Goal: Register for event/course: Sign up to attend an event or enroll in a course

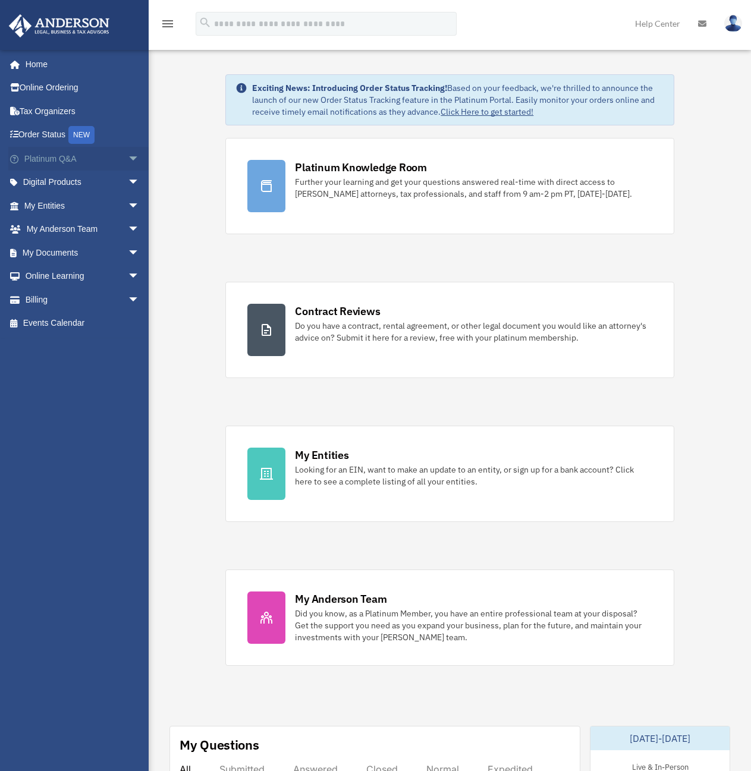
click at [128, 161] on span "arrow_drop_down" at bounding box center [140, 159] width 24 height 24
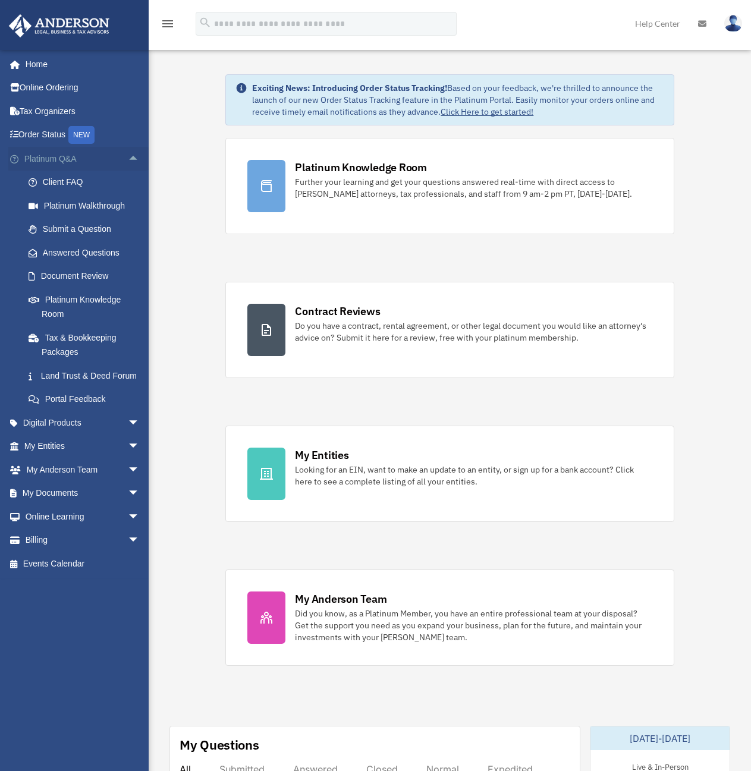
click at [128, 161] on span "arrow_drop_up" at bounding box center [140, 159] width 24 height 24
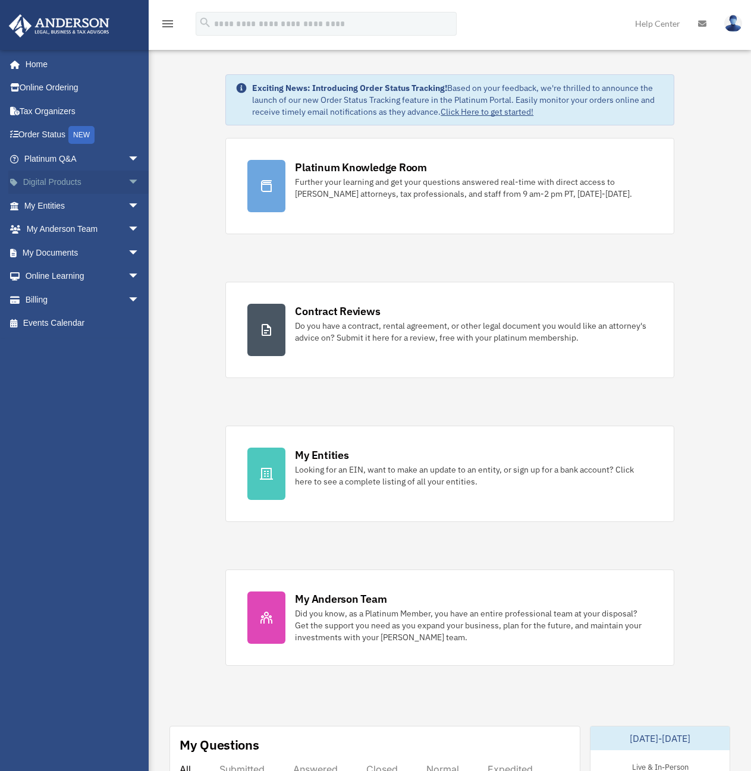
click at [129, 186] on span "arrow_drop_down" at bounding box center [140, 183] width 24 height 24
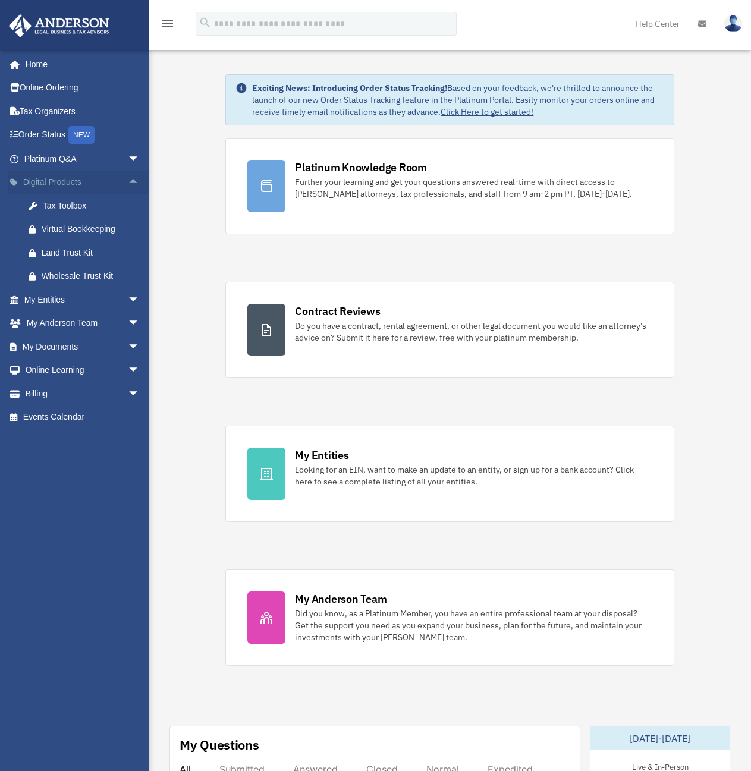
click at [129, 186] on span "arrow_drop_up" at bounding box center [140, 183] width 24 height 24
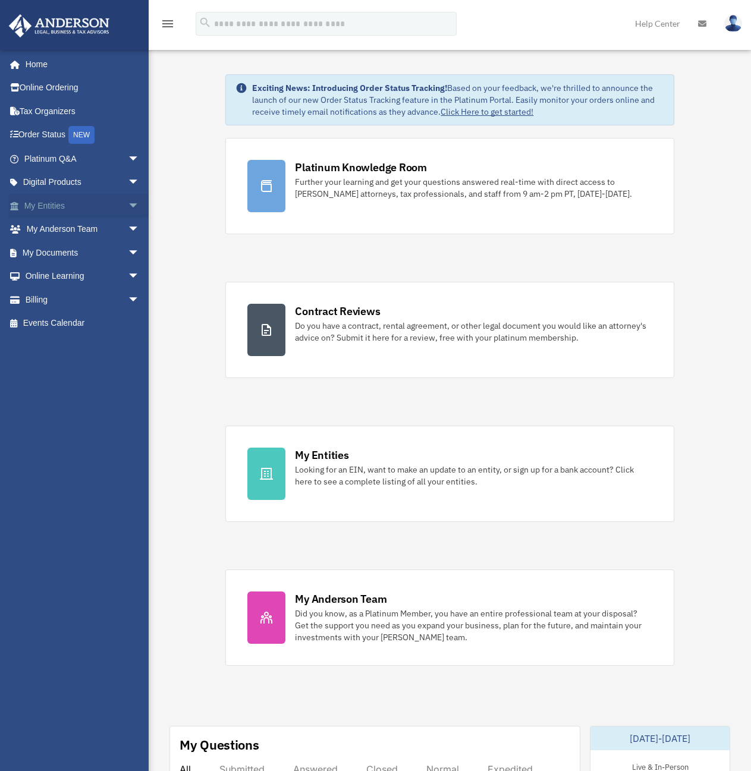
click at [128, 208] on span "arrow_drop_down" at bounding box center [140, 206] width 24 height 24
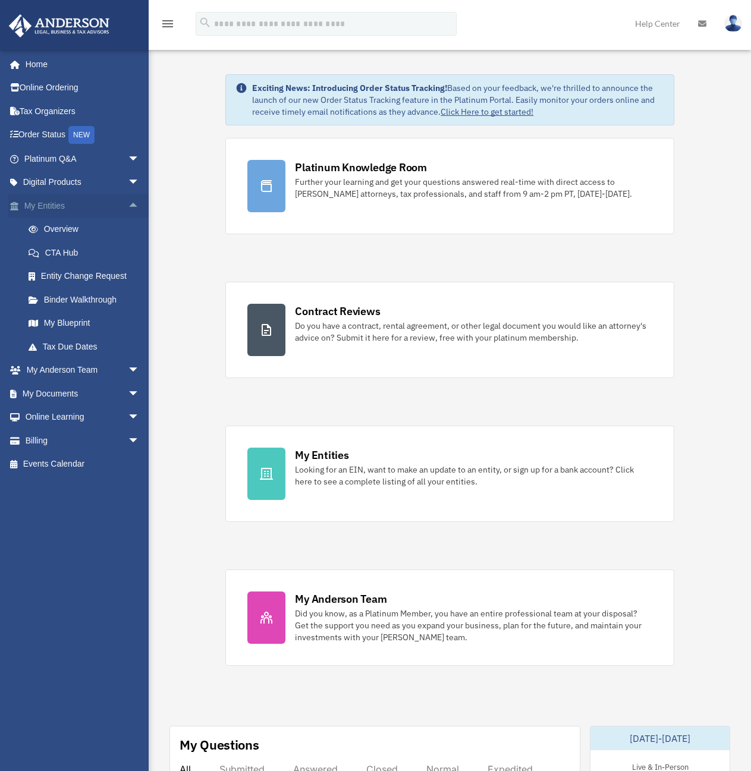
click at [128, 208] on span "arrow_drop_up" at bounding box center [140, 206] width 24 height 24
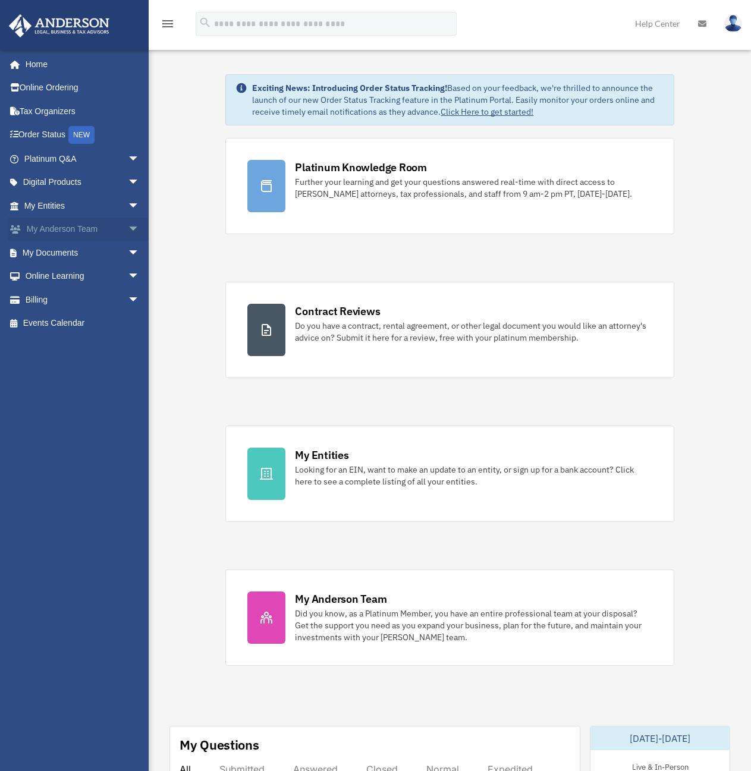
click at [128, 232] on span "arrow_drop_down" at bounding box center [140, 230] width 24 height 24
click at [128, 232] on span "arrow_drop_up" at bounding box center [140, 230] width 24 height 24
click at [128, 259] on span "arrow_drop_down" at bounding box center [140, 253] width 24 height 24
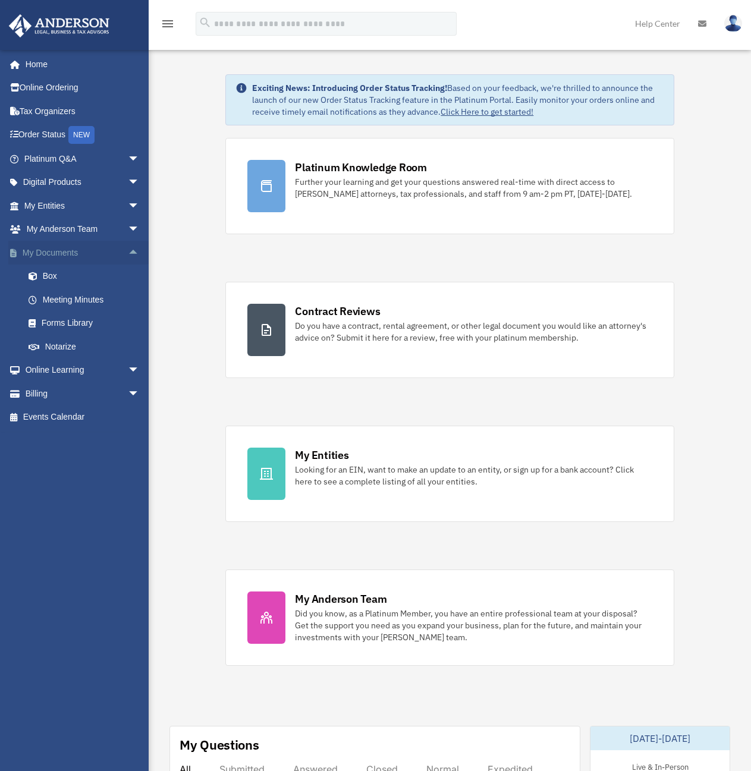
click at [128, 259] on span "arrow_drop_up" at bounding box center [140, 253] width 24 height 24
click at [130, 275] on span "arrow_drop_down" at bounding box center [140, 276] width 24 height 24
click at [65, 302] on link "Courses" at bounding box center [87, 300] width 141 height 24
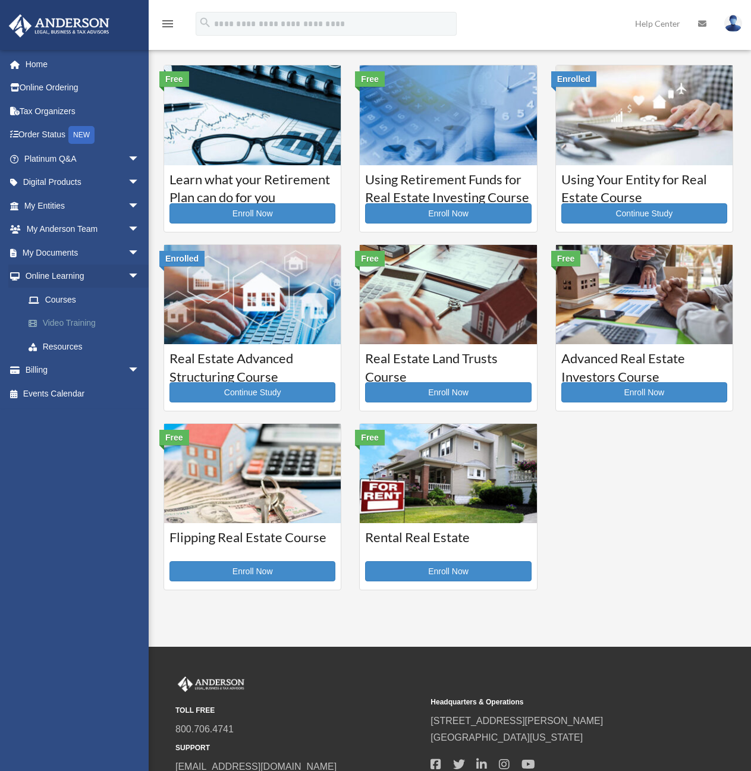
click at [70, 323] on link "Video Training" at bounding box center [87, 323] width 141 height 24
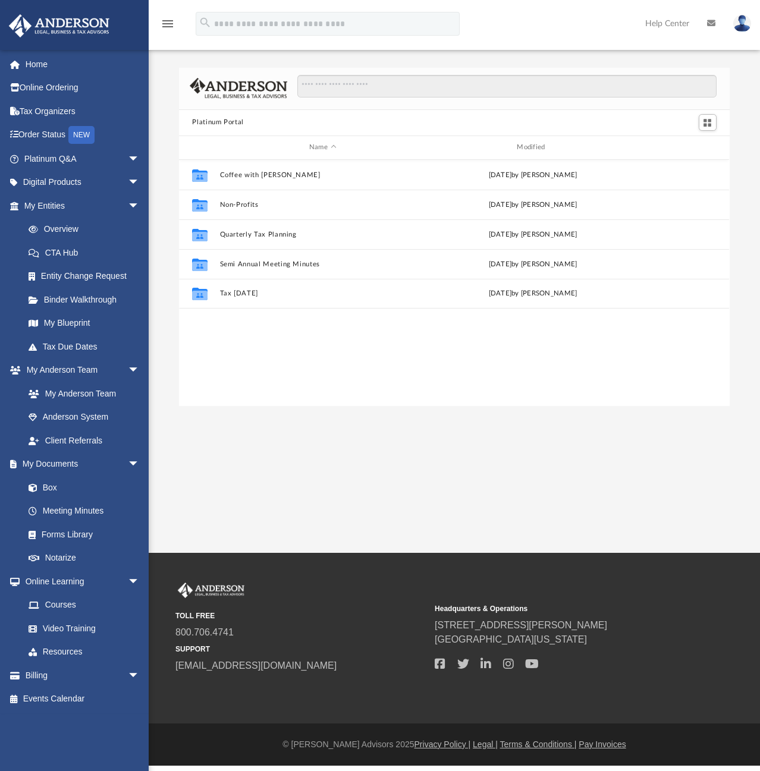
scroll to position [261, 541]
click at [59, 650] on link "Resources" at bounding box center [87, 652] width 141 height 24
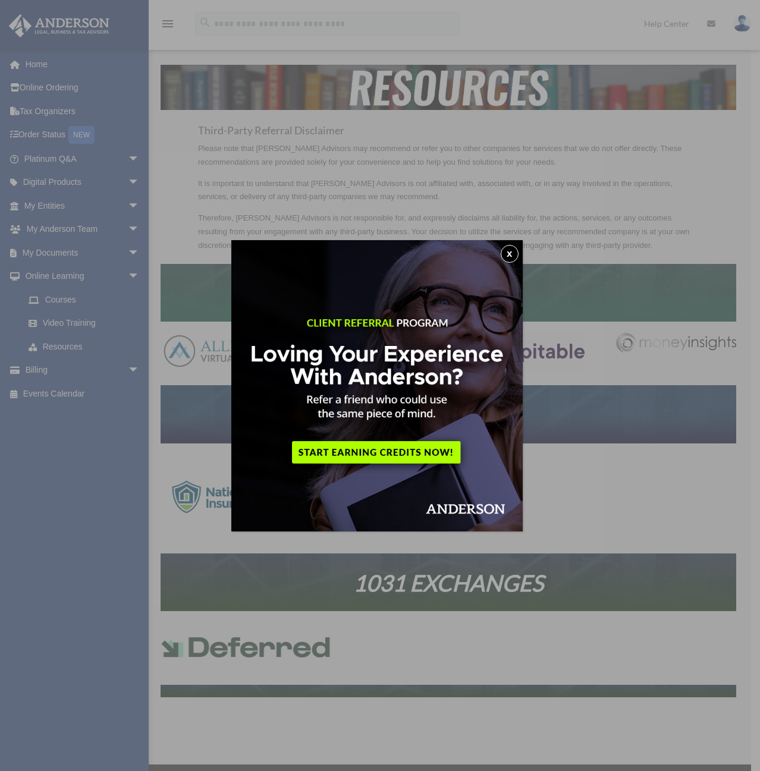
click at [512, 248] on button "x" at bounding box center [509, 254] width 18 height 18
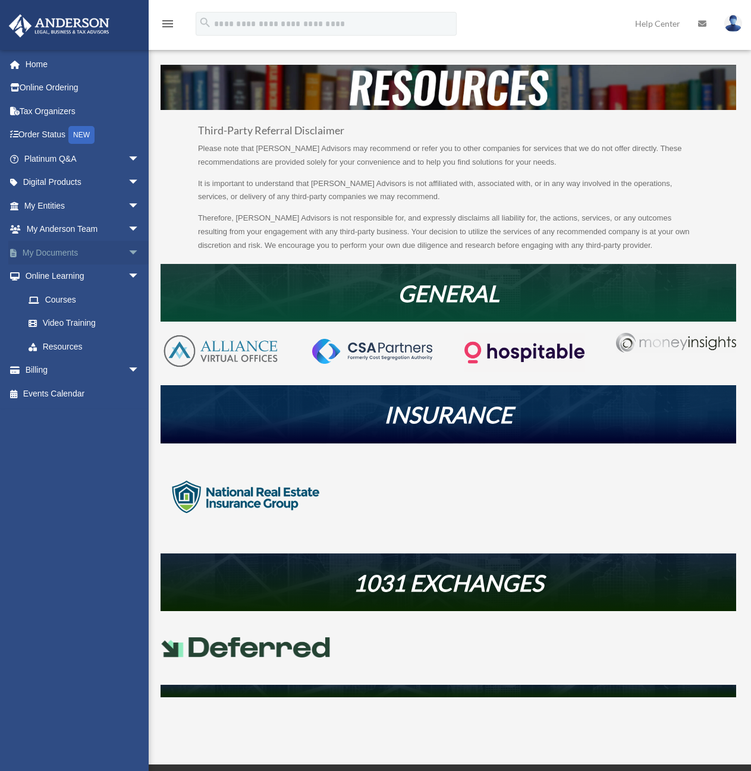
click at [93, 251] on link "My Documents arrow_drop_down" at bounding box center [82, 253] width 149 height 24
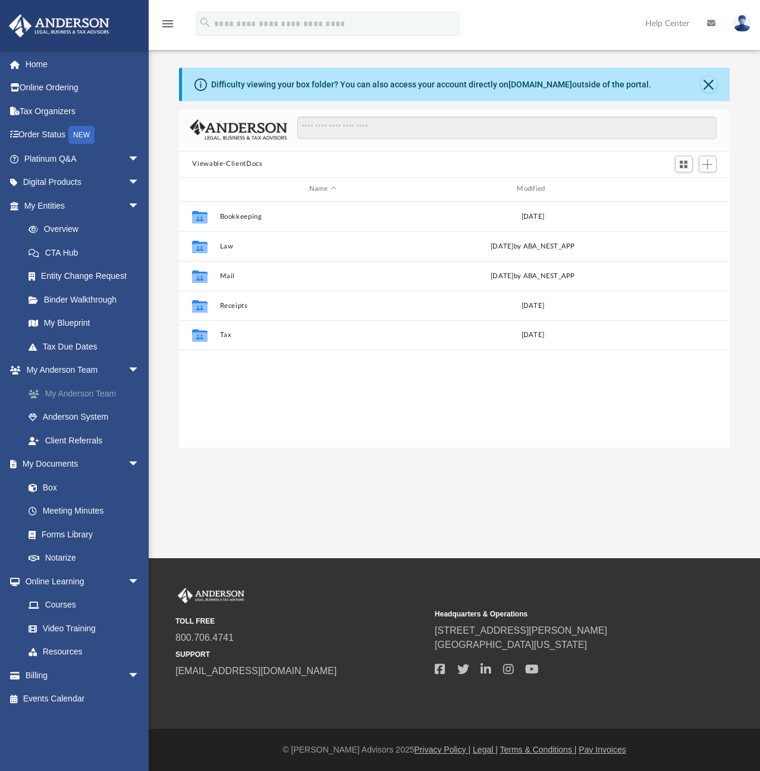
scroll to position [261, 541]
click at [58, 603] on link "Courses" at bounding box center [87, 605] width 141 height 24
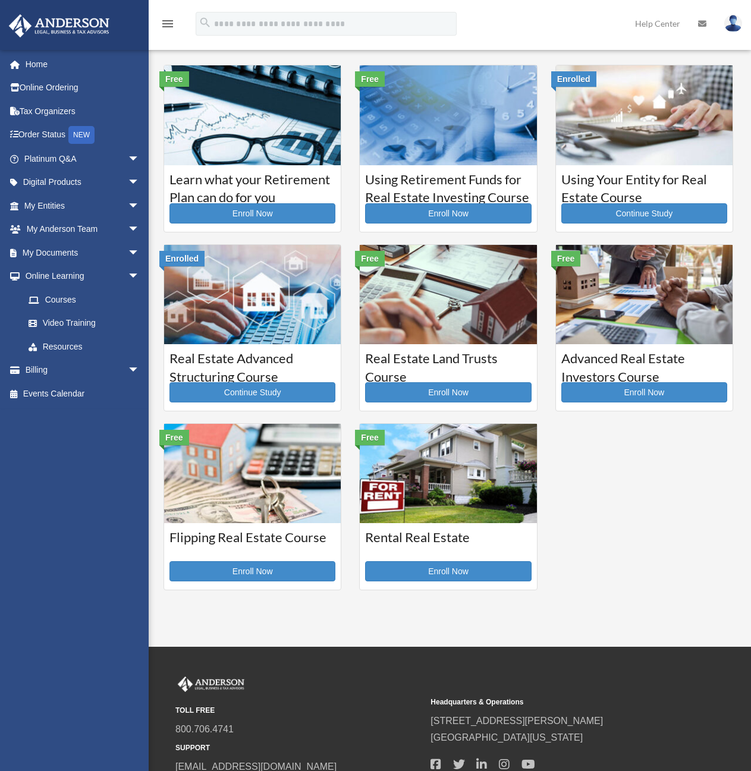
click at [626, 144] on img at bounding box center [644, 114] width 177 height 99
click at [613, 209] on link "Continue Study" at bounding box center [644, 213] width 166 height 20
click at [441, 575] on link "Enroll Now" at bounding box center [448, 571] width 166 height 20
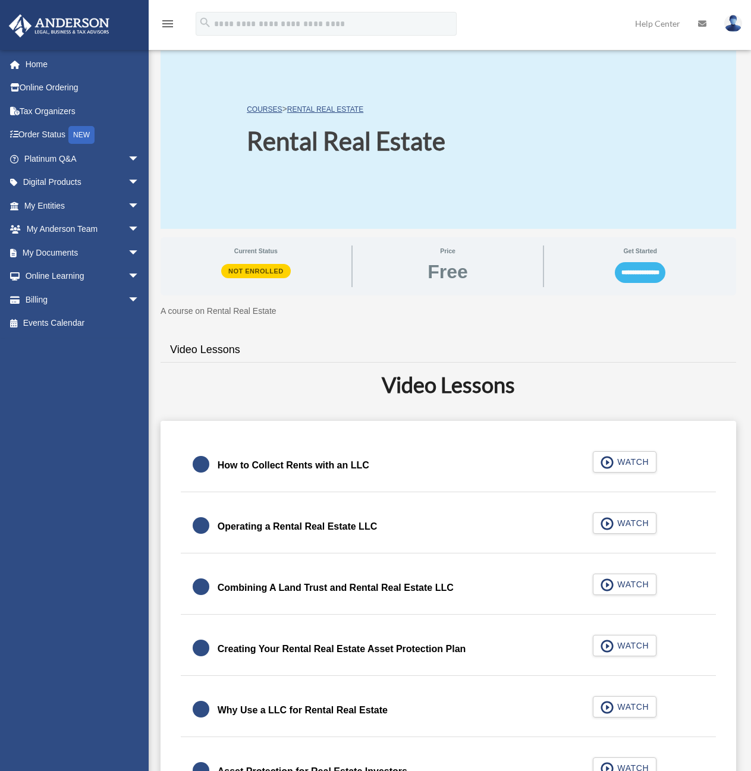
click at [614, 273] on input "**********" at bounding box center [639, 272] width 51 height 20
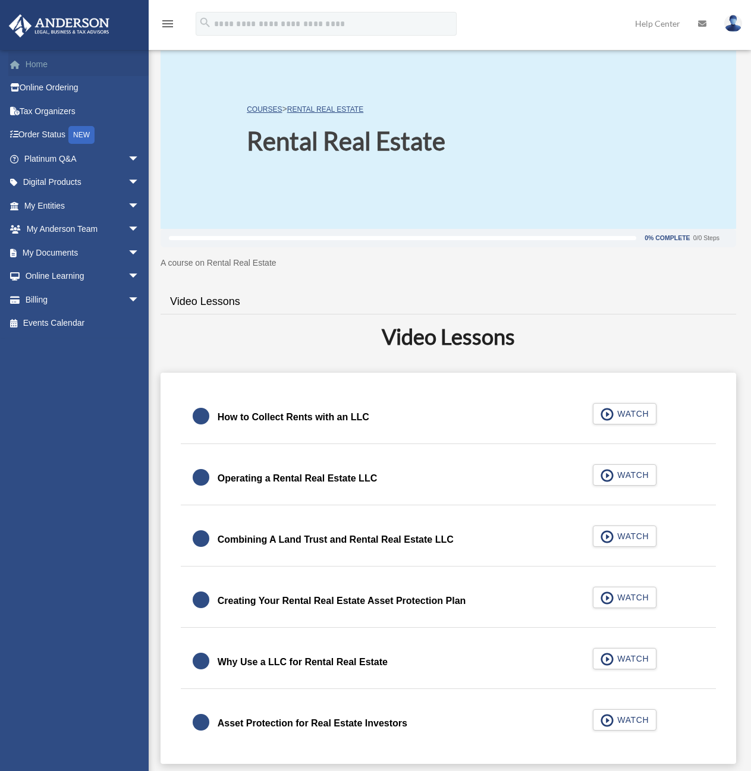
click at [51, 64] on link "Home" at bounding box center [82, 64] width 149 height 24
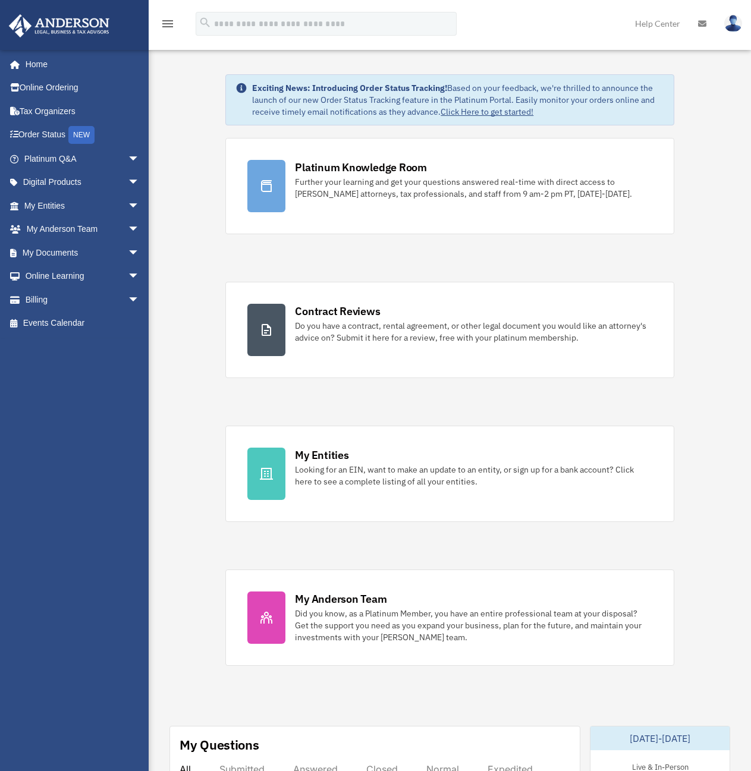
click at [85, 540] on div "[EMAIL_ADDRESS][DOMAIN_NAME] Sign Out [EMAIL_ADDRESS][DOMAIN_NAME] Home Online …" at bounding box center [78, 390] width 157 height 682
click at [69, 325] on link "Events Calendar" at bounding box center [82, 323] width 149 height 24
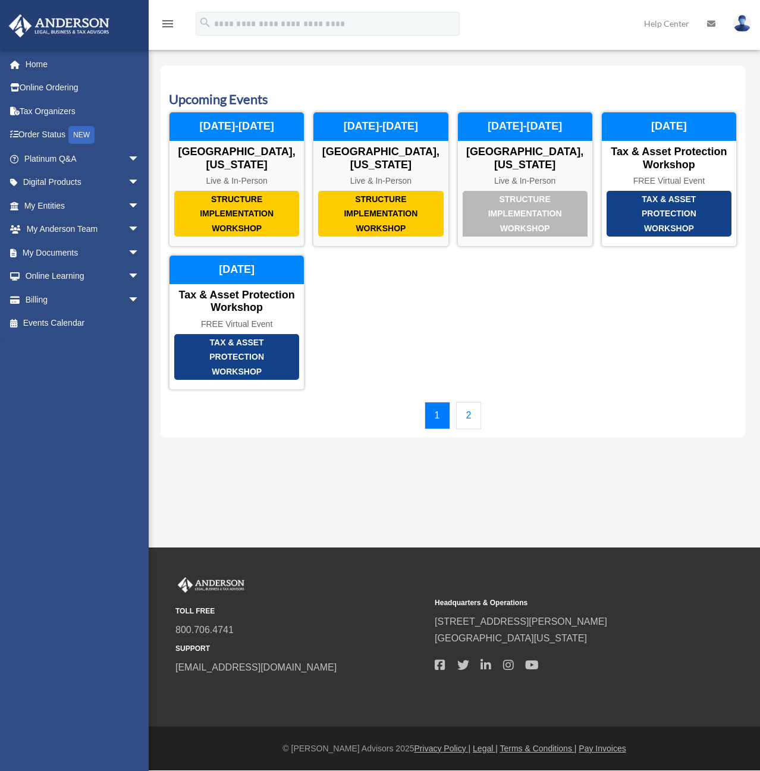
click at [467, 416] on link "2" at bounding box center [469, 415] width 26 height 27
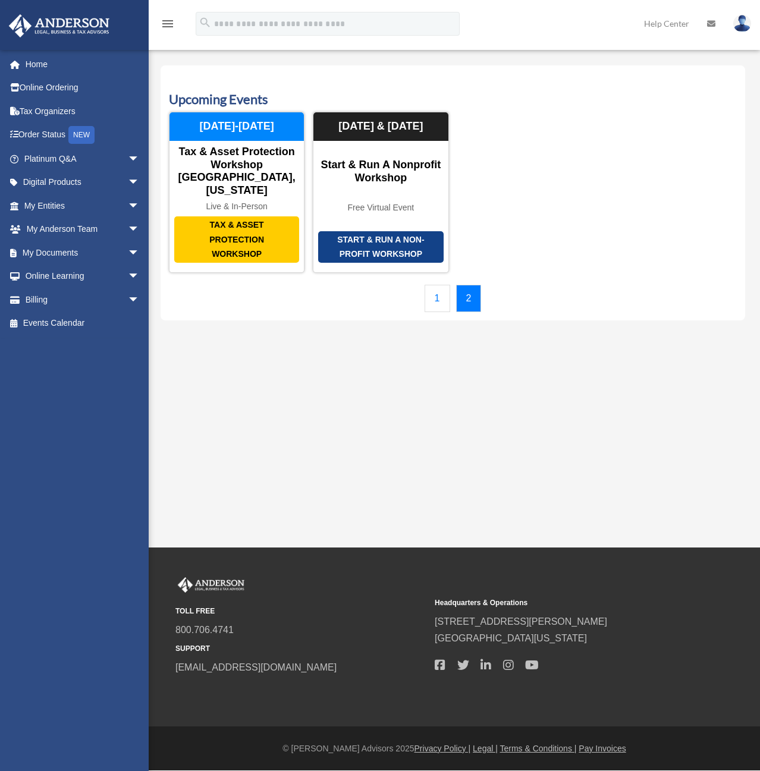
click at [443, 289] on link "1" at bounding box center [437, 298] width 26 height 27
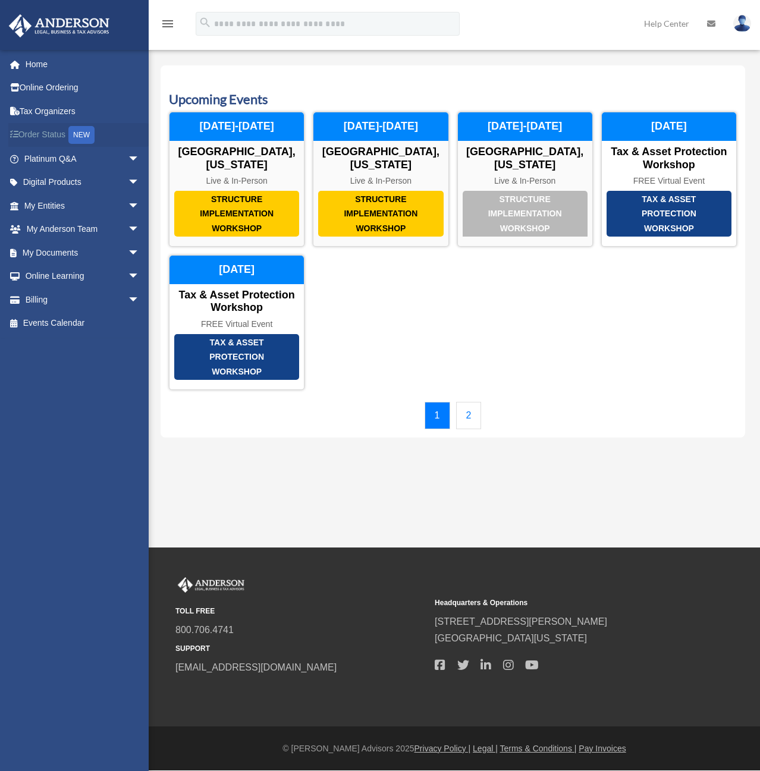
click at [48, 134] on link "Order Status NEW" at bounding box center [82, 135] width 149 height 24
